Goal: Find specific page/section: Find specific page/section

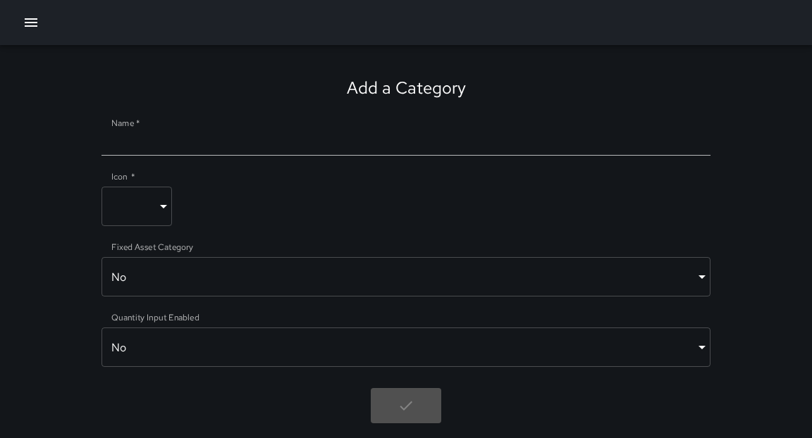
click at [30, 20] on icon "button" at bounding box center [31, 22] width 17 height 17
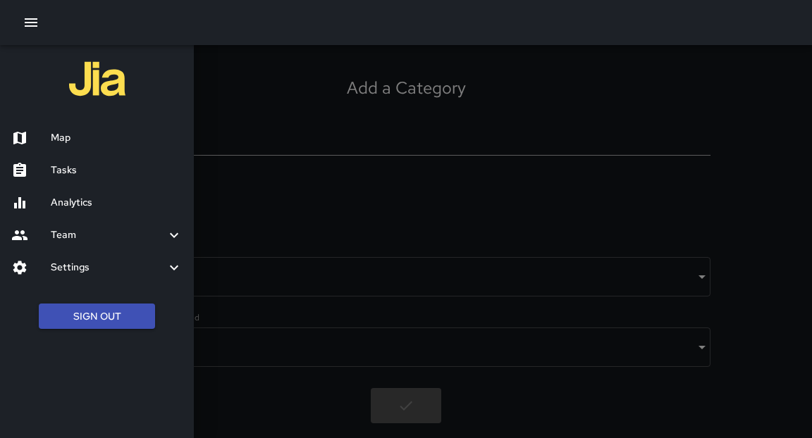
click at [65, 173] on h6 "Tasks" at bounding box center [117, 171] width 132 height 16
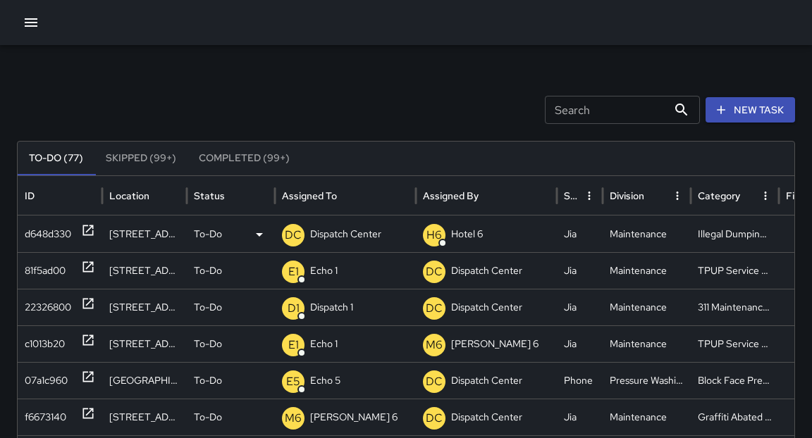
click at [91, 233] on icon at bounding box center [88, 230] width 14 height 14
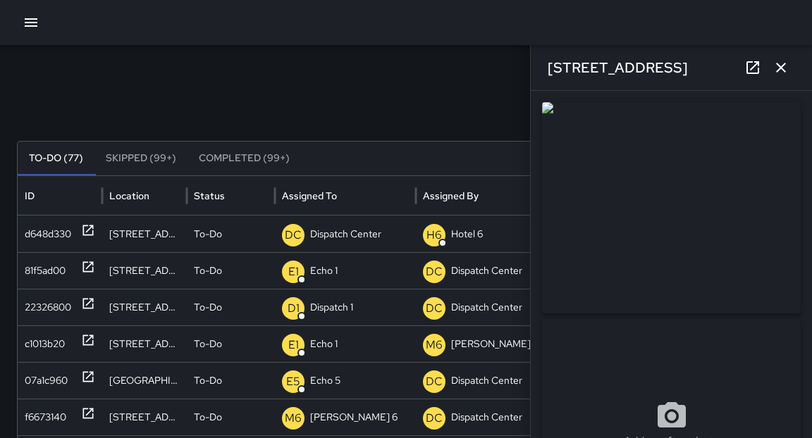
click at [804, 166] on div "**********" at bounding box center [671, 264] width 281 height 347
click at [751, 68] on icon at bounding box center [752, 67] width 13 height 13
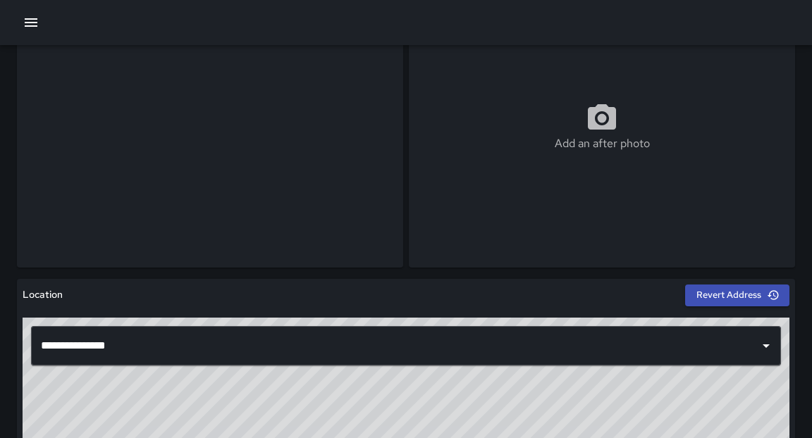
scroll to position [113, 0]
